Goal: Information Seeking & Learning: Learn about a topic

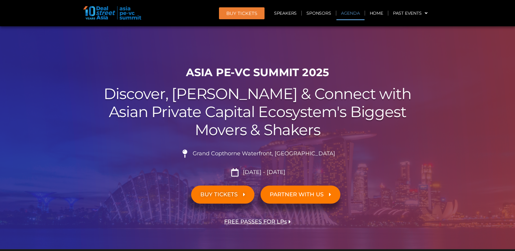
scroll to position [318, 0]
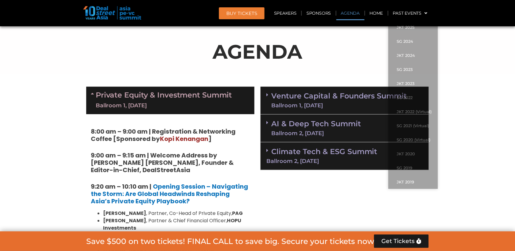
click at [354, 14] on link "Agenda" at bounding box center [350, 13] width 28 height 14
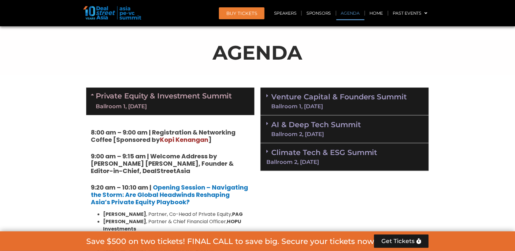
scroll to position [317, 0]
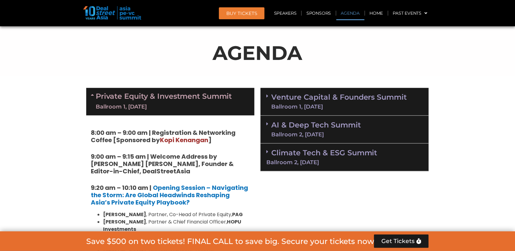
click at [325, 96] on link "Venture Capital & Founders​ Summit Ballroom 1, [DATE]" at bounding box center [339, 102] width 136 height 16
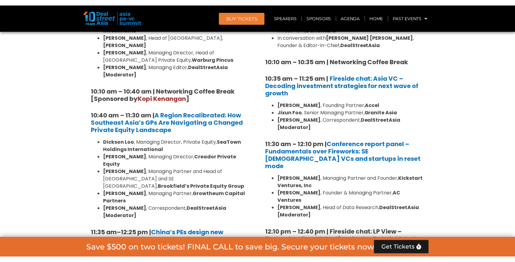
scroll to position [529, 0]
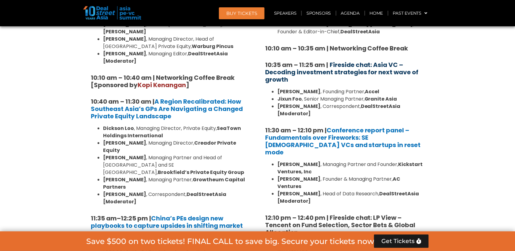
click at [326, 64] on b "Fireside chat: Asia VC – Decoding investment strategies for next wave of growth" at bounding box center [341, 72] width 153 height 23
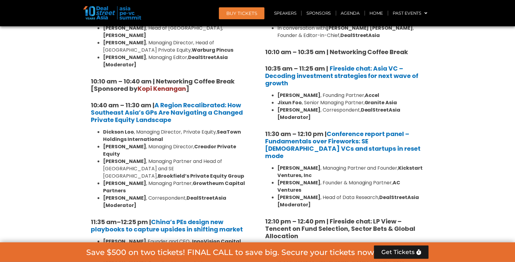
scroll to position [523, 0]
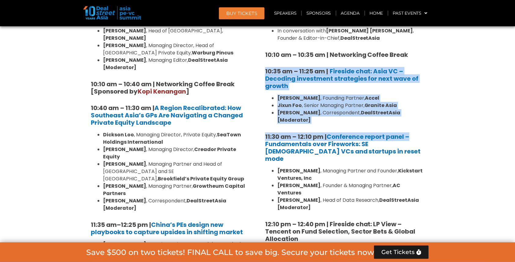
drag, startPoint x: 260, startPoint y: 60, endPoint x: 442, endPoint y: 119, distance: 192.0
copy div "10:35 am – 11:25 am | Fireside chat: Asia VC – Decoding investment strategies f…"
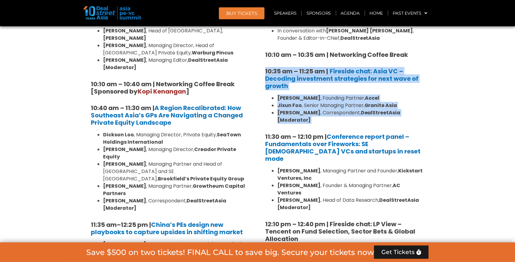
drag, startPoint x: 264, startPoint y: 66, endPoint x: 431, endPoint y: 113, distance: 173.5
copy div "10:35 am – 11:25 am | Fireside chat: Asia VC – Decoding investment strategies f…"
click at [340, 71] on b "Fireside chat: Asia VC – Decoding investment strategies for next wave of growth" at bounding box center [341, 78] width 153 height 23
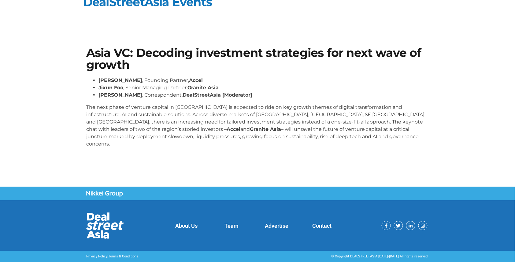
scroll to position [11, 0]
drag, startPoint x: 85, startPoint y: 75, endPoint x: 297, endPoint y: 142, distance: 221.9
click at [297, 142] on div "Asia VC: Decoding investment strategies for next wave of growth [PERSON_NAME] ,…" at bounding box center [257, 100] width 348 height 112
copy div "[PERSON_NAME] , Founding Partner, Accel [PERSON_NAME] , Senior Managing Partner…"
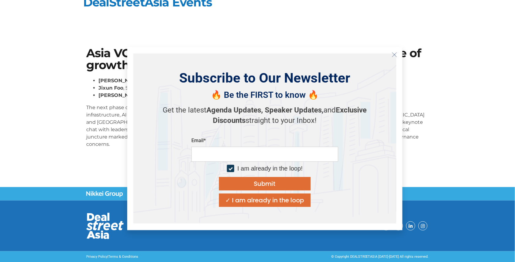
click at [393, 54] on icon "Close" at bounding box center [395, 55] width 6 height 6
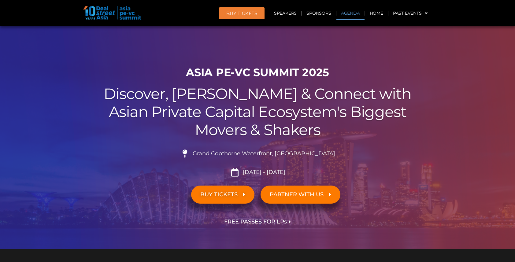
click at [350, 15] on link "Agenda" at bounding box center [350, 13] width 28 height 14
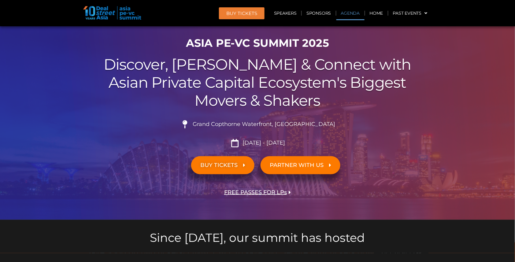
scroll to position [317, 0]
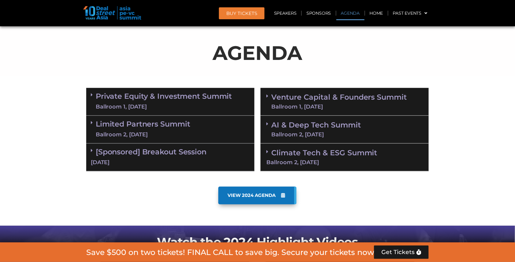
click at [333, 96] on link "Venture Capital & Founders​ Summit Ballroom 1, [DATE]" at bounding box center [339, 102] width 136 height 16
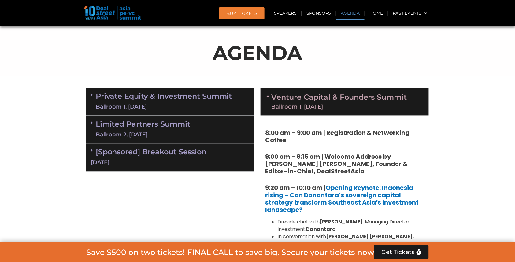
scroll to position [321, 0]
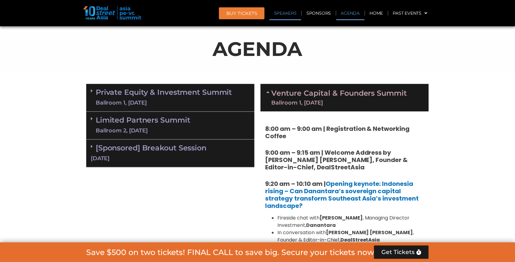
click at [286, 12] on link "Speakers" at bounding box center [285, 13] width 32 height 14
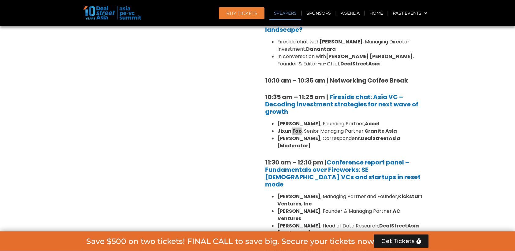
scroll to position [4185, 0]
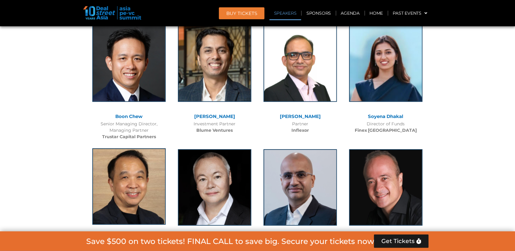
click at [130, 148] on img at bounding box center [128, 186] width 73 height 76
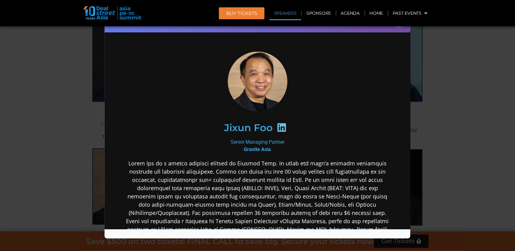
scroll to position [0, 0]
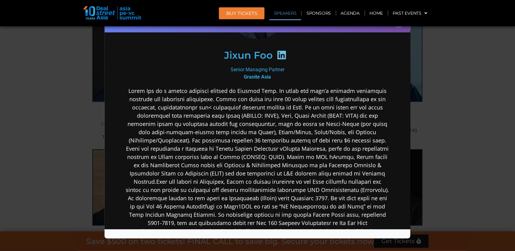
click at [149, 112] on p at bounding box center [257, 169] width 264 height 165
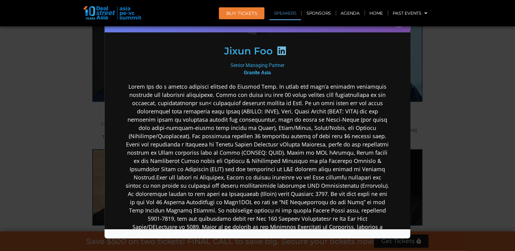
scroll to position [80, 0]
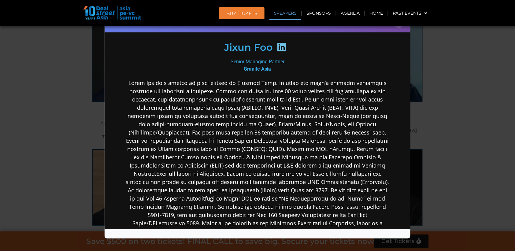
click at [128, 83] on p at bounding box center [257, 161] width 264 height 165
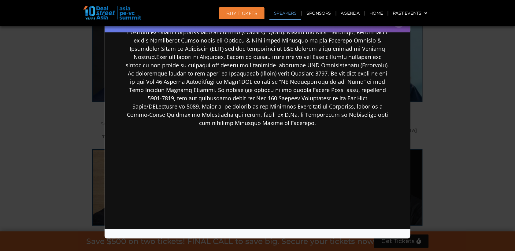
scroll to position [197, 0]
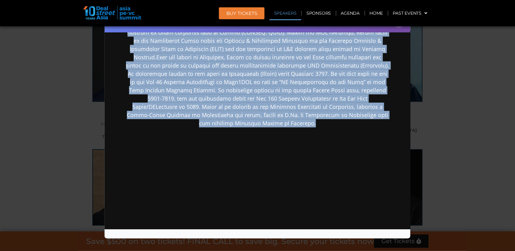
click at [392, 109] on div "Jixun Foo Senior Managing Partner Granite Asia" at bounding box center [256, 39] width 293 height 399
copy p "ixun Foo is a senior managing partner at Granite Asia. He leads the firm’s over…"
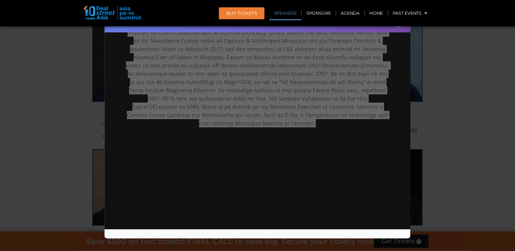
click at [428, 86] on div "Speaker Profile ×" at bounding box center [257, 125] width 515 height 251
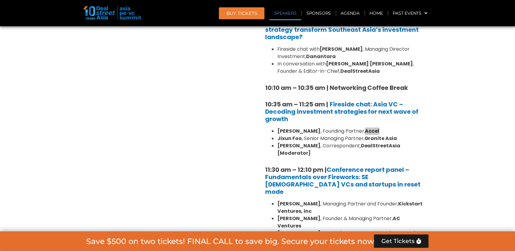
scroll to position [1597, 0]
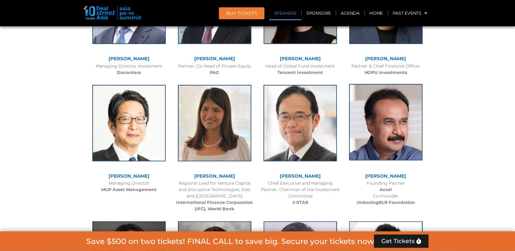
click at [386, 84] on img at bounding box center [385, 122] width 73 height 76
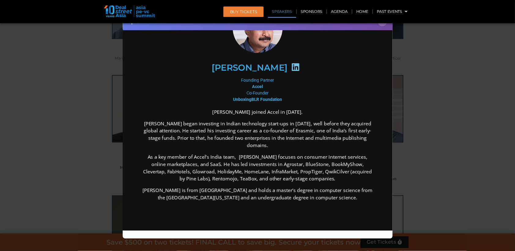
scroll to position [50, 0]
click at [507, 102] on div "Speaker Profile ×" at bounding box center [291, 142] width 583 height 284
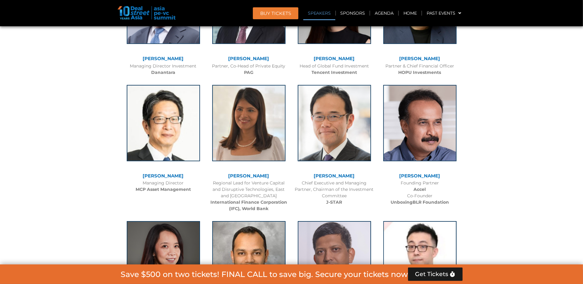
click at [427, 88] on img at bounding box center [420, 122] width 73 height 76
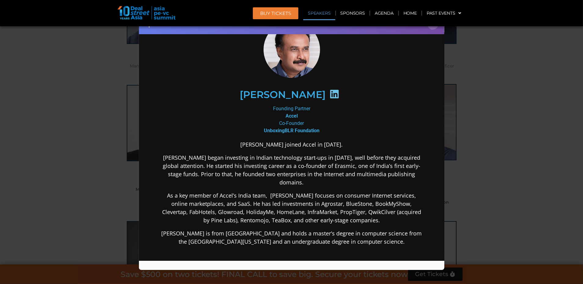
scroll to position [30, 0]
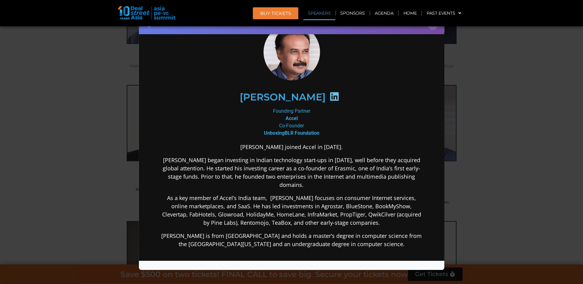
click at [499, 61] on div "Speaker Profile ×" at bounding box center [291, 142] width 583 height 284
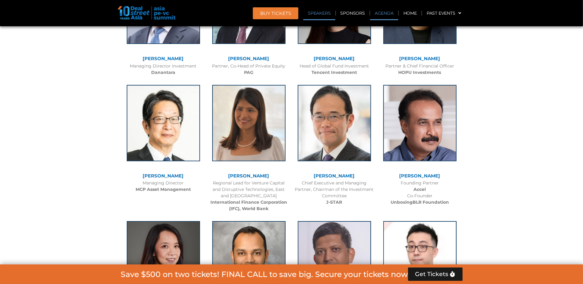
click at [383, 9] on link "Agenda" at bounding box center [384, 13] width 28 height 14
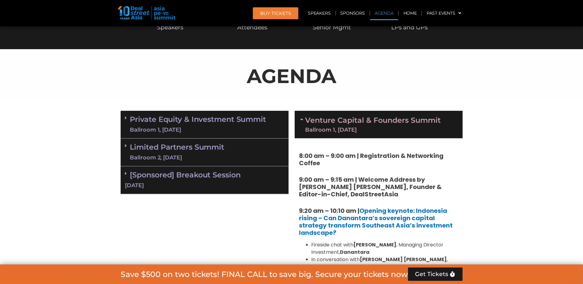
scroll to position [279, 0]
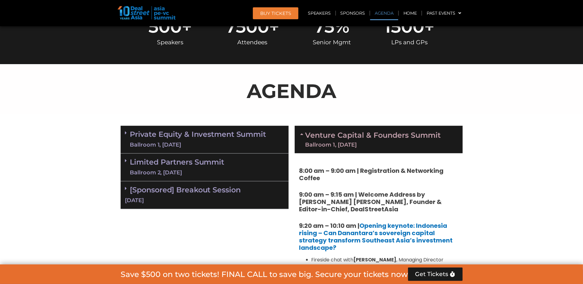
click at [224, 132] on link "Private Equity & Investment Summit Ballroom 1, 10 Sept" at bounding box center [198, 140] width 136 height 18
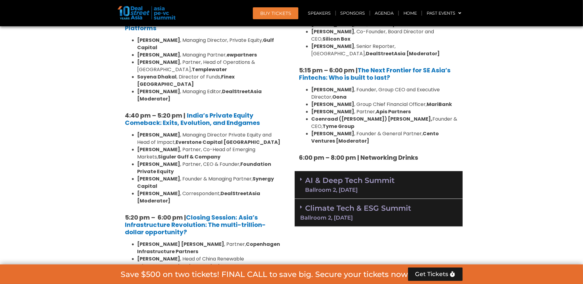
scroll to position [1116, 0]
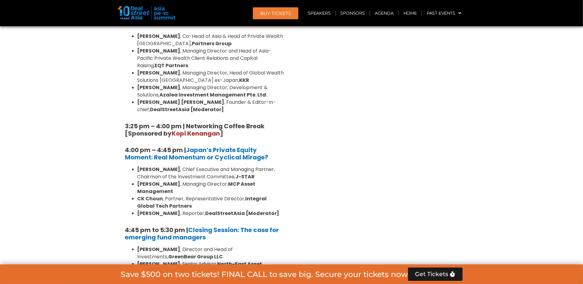
scroll to position [1806, 0]
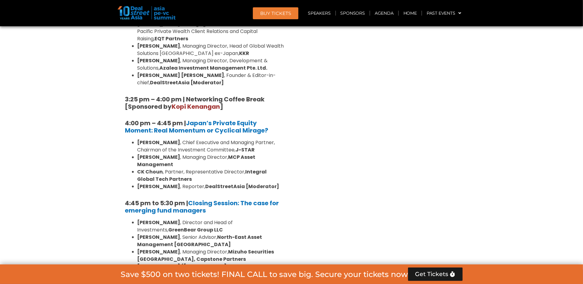
click at [170, 219] on strong "[PERSON_NAME]" at bounding box center [159, 222] width 43 height 7
click at [169, 234] on strong "[PERSON_NAME]" at bounding box center [159, 237] width 43 height 7
click at [168, 248] on li "Michele Lee , Managing Director, Mizuho Securities Singapore, Capstone Partners" at bounding box center [211, 255] width 147 height 15
click at [182, 262] on strong "LaunchBay" at bounding box center [196, 273] width 29 height 7
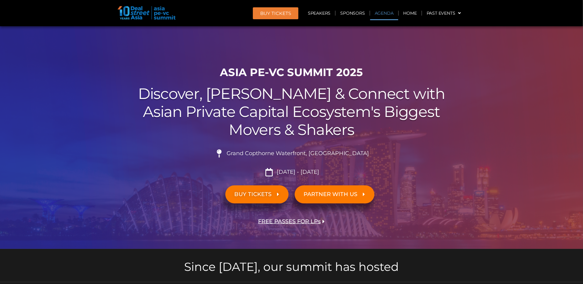
scroll to position [0, 0]
click at [390, 15] on link "Agenda" at bounding box center [384, 13] width 28 height 14
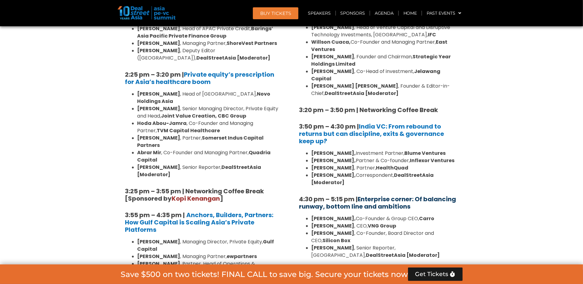
scroll to position [912, 0]
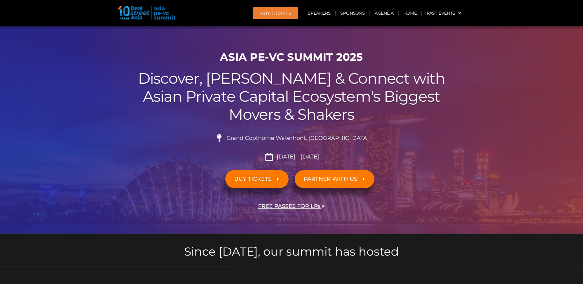
scroll to position [15, 0]
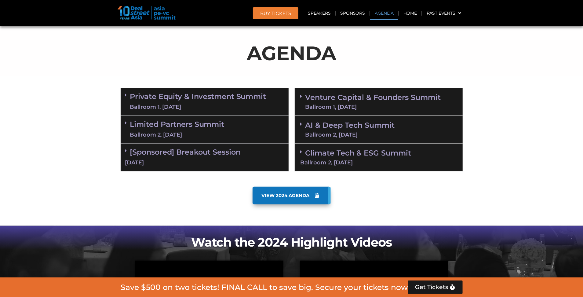
scroll to position [317, 0]
click at [353, 94] on link "Venture Capital & Founders​ Summit Ballroom 1, [DATE]" at bounding box center [374, 102] width 136 height 16
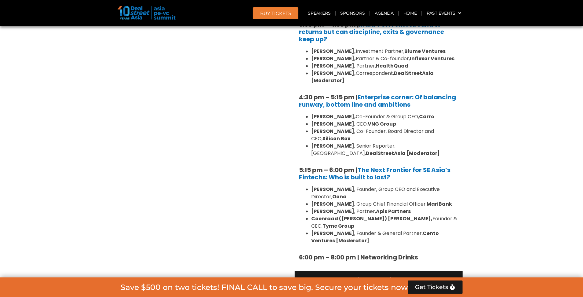
scroll to position [1009, 0]
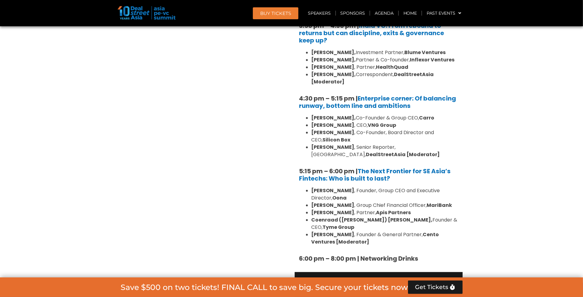
click at [353, 129] on li "Dr. BJ Han , Co-Founder, Board Director and CEO, Silicon Box" at bounding box center [385, 136] width 147 height 15
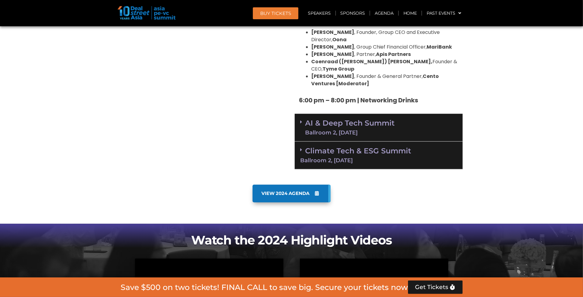
scroll to position [1168, 0]
click at [415, 114] on div "AI & Deep Tech Summit Ballroom 2, 11 Sept" at bounding box center [379, 128] width 168 height 28
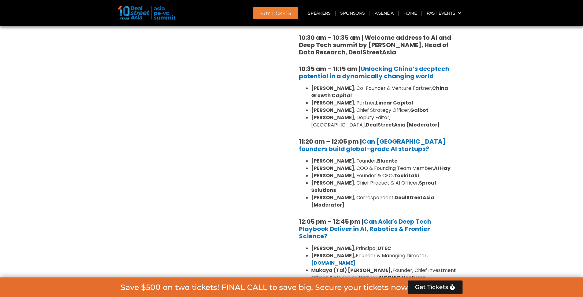
scroll to position [1292, 0]
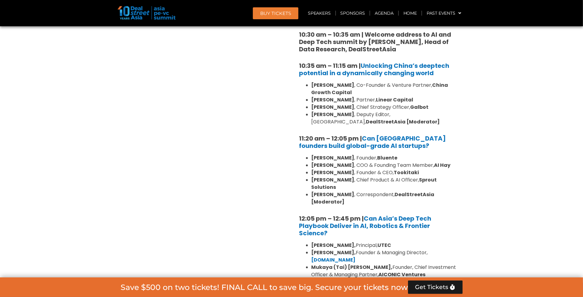
click at [361, 162] on li "Hiep Nguyen , COO & Founding Team Member, AI Hay" at bounding box center [385, 165] width 147 height 7
click at [355, 169] on strong "[PERSON_NAME]" at bounding box center [333, 172] width 43 height 7
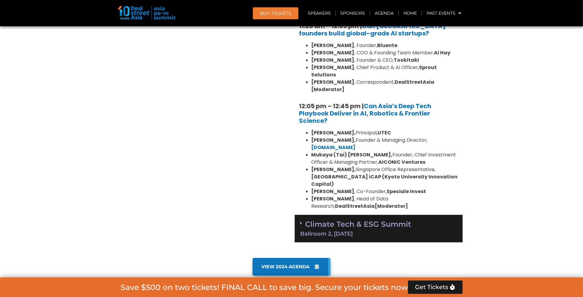
scroll to position [1407, 0]
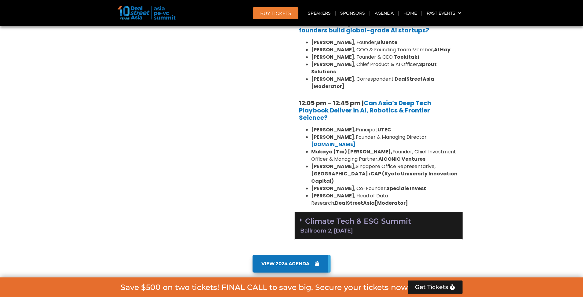
click at [415, 212] on div "Climate Tech & ESG Summit Ballroom 2, 11 Sept" at bounding box center [379, 226] width 168 height 28
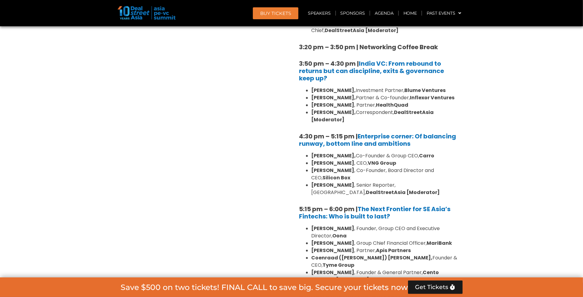
scroll to position [973, 0]
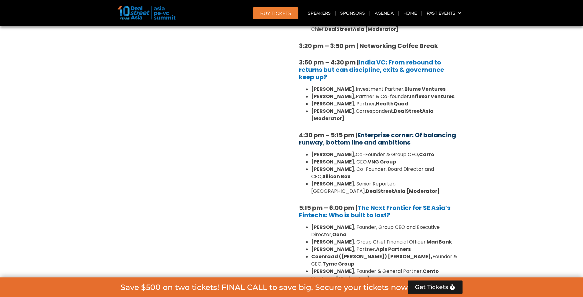
click at [399, 131] on link "Enterprise corner: Of balancing runway, bottom line and ambitions" at bounding box center [378, 139] width 157 height 16
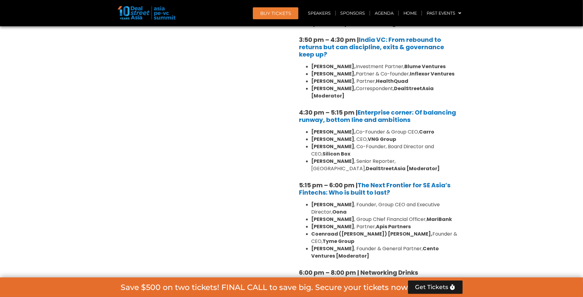
scroll to position [995, 0]
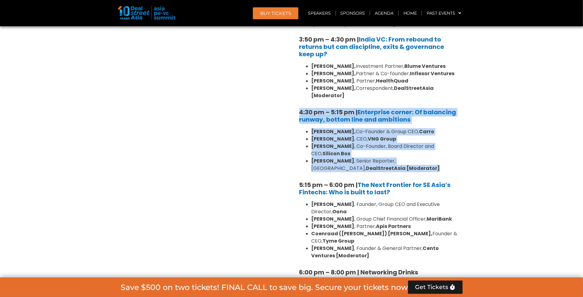
drag, startPoint x: 297, startPoint y: 69, endPoint x: 404, endPoint y: 122, distance: 118.8
copy div "4:30 pm – 5:15 pm | Enterprise corner: Of balancing runway, bottom line and amb…"
